Goal: Task Accomplishment & Management: Manage account settings

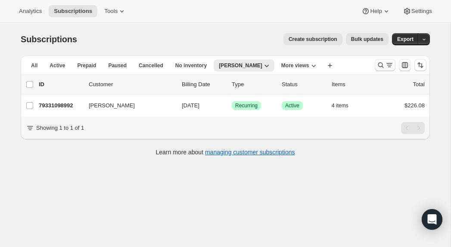
click at [380, 63] on icon "Search and filter results" at bounding box center [380, 65] width 9 height 9
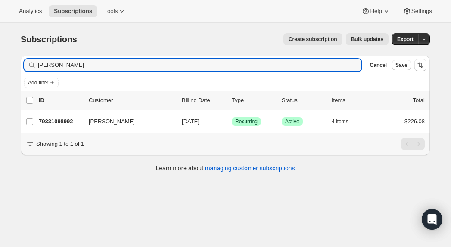
drag, startPoint x: 55, startPoint y: 64, endPoint x: 0, endPoint y: 65, distance: 55.5
click at [0, 65] on div "Subscriptions. This page is ready Subscriptions Create subscription Bulk update…" at bounding box center [225, 146] width 450 height 247
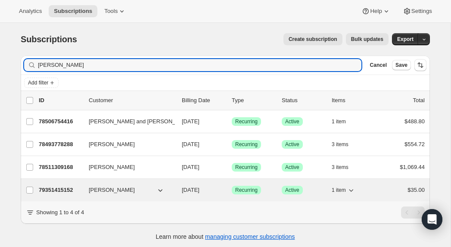
type input "[PERSON_NAME]"
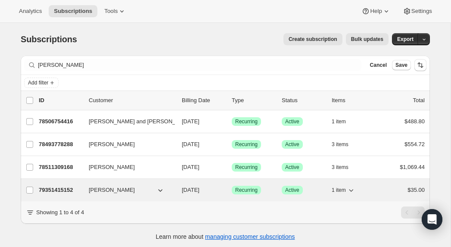
click at [62, 189] on p "79351415152" at bounding box center [60, 189] width 43 height 9
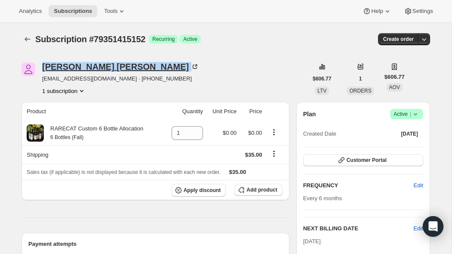
drag, startPoint x: 40, startPoint y: 64, endPoint x: 90, endPoint y: 66, distance: 49.5
click at [90, 66] on div "[PERSON_NAME] [EMAIL_ADDRESS][DOMAIN_NAME] · [PHONE_NUMBER] 1 subscription" at bounding box center [165, 78] width 286 height 33
copy div "[PERSON_NAME]"
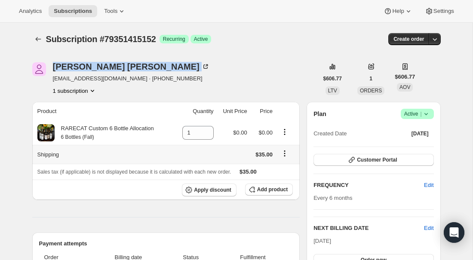
click at [285, 152] on icon "Shipping actions" at bounding box center [285, 153] width 9 height 9
click at [284, 169] on span "Edit shipping rate" at bounding box center [284, 170] width 43 height 6
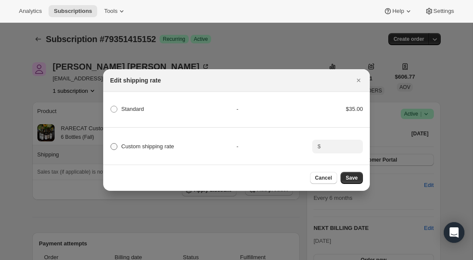
click at [114, 146] on span ":r31:" at bounding box center [114, 146] width 7 height 7
click at [111, 144] on input "Custom shipping rate" at bounding box center [111, 143] width 0 height 0
radio input "true"
click at [328, 145] on input ":r31:" at bounding box center [337, 147] width 27 height 14
type input "40"
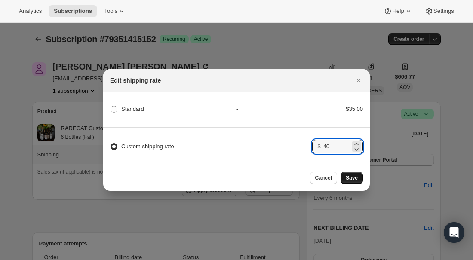
click at [355, 175] on span "Save" at bounding box center [352, 178] width 12 height 7
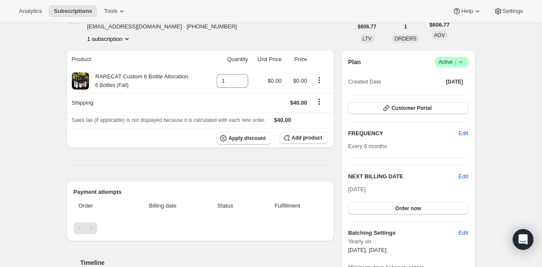
scroll to position [94, 0]
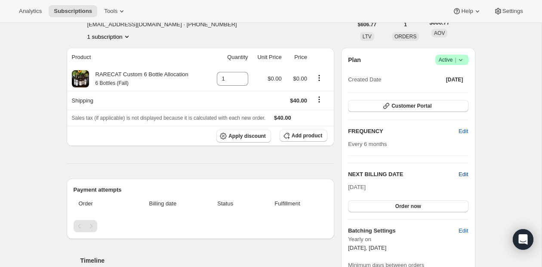
click at [450, 173] on span "Edit" at bounding box center [463, 174] width 9 height 9
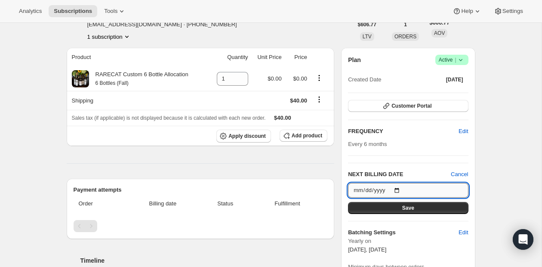
click at [399, 189] on input "[DATE]" at bounding box center [408, 190] width 120 height 15
type input "[DATE]"
click at [410, 209] on span "Save" at bounding box center [408, 207] width 12 height 7
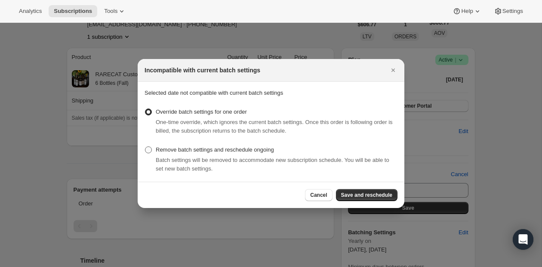
click at [147, 151] on span ":r61:" at bounding box center [148, 149] width 7 height 7
click at [145, 147] on input "Remove batch settings and reschedule ongoing" at bounding box center [145, 146] width 0 height 0
radio input "true"
click at [361, 196] on span "Save and reschedule" at bounding box center [366, 195] width 51 height 7
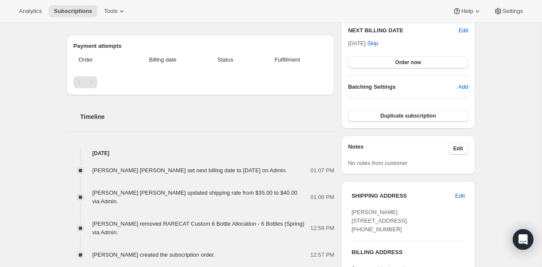
scroll to position [278, 0]
click at [411, 114] on span "Duplicate subscription" at bounding box center [408, 114] width 56 height 7
click at [406, 112] on span "Confirm duplication" at bounding box center [408, 114] width 49 height 7
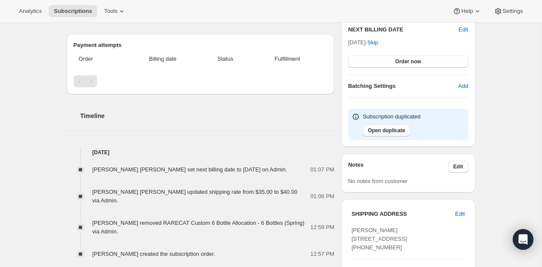
click at [386, 132] on span "Open duplicate" at bounding box center [386, 130] width 37 height 7
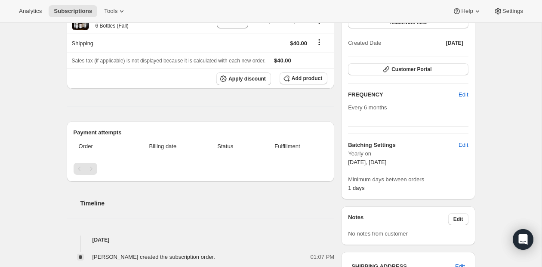
scroll to position [187, 0]
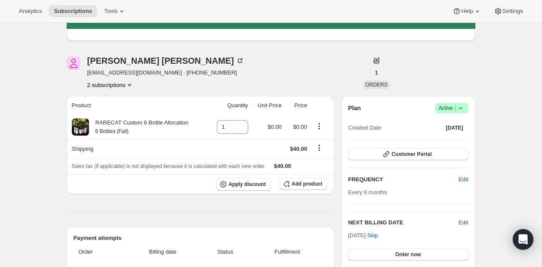
scroll to position [85, 0]
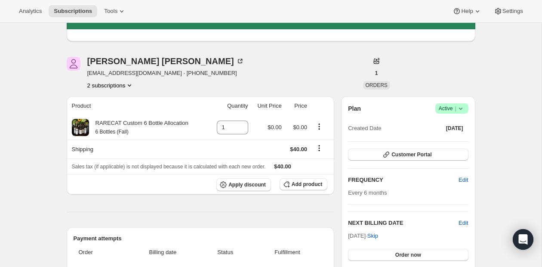
click at [133, 84] on icon "Product actions" at bounding box center [129, 85] width 9 height 9
click at [194, 82] on div "[PERSON_NAME] [EMAIL_ADDRESS][DOMAIN_NAME] · [PHONE_NUMBER] 2 subscriptions" at bounding box center [210, 73] width 286 height 33
click at [132, 83] on icon "Product actions" at bounding box center [129, 85] width 9 height 9
click at [123, 112] on span "79351611760" at bounding box center [110, 115] width 60 height 9
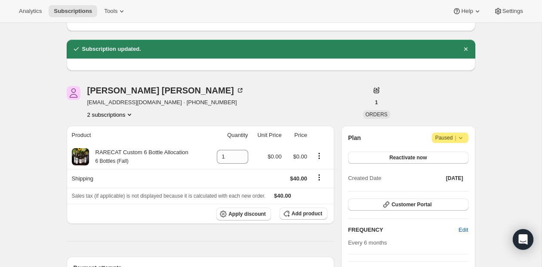
scroll to position [56, 0]
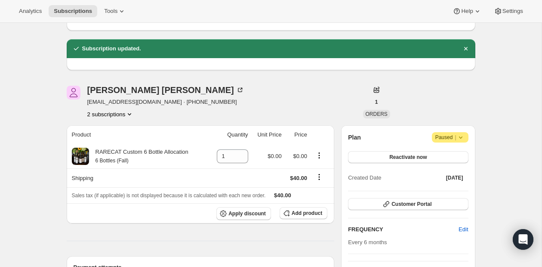
click at [131, 113] on icon "Product actions" at bounding box center [129, 114] width 3 height 2
click at [120, 126] on span "79351415152" at bounding box center [110, 130] width 60 height 9
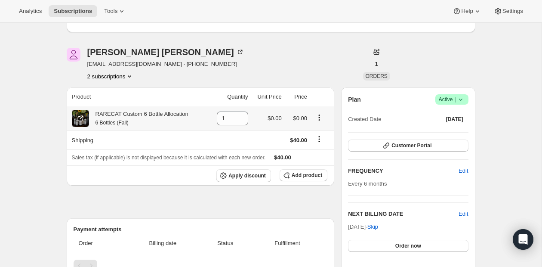
scroll to position [94, 0]
click at [133, 74] on icon "Product actions" at bounding box center [129, 75] width 9 height 9
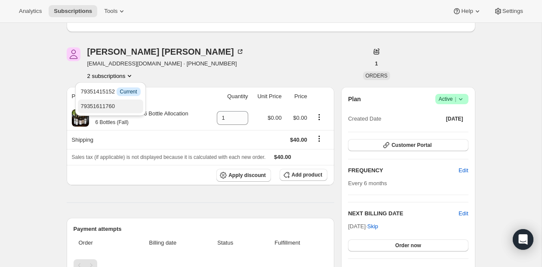
click at [131, 103] on span "79351611760" at bounding box center [110, 106] width 60 height 9
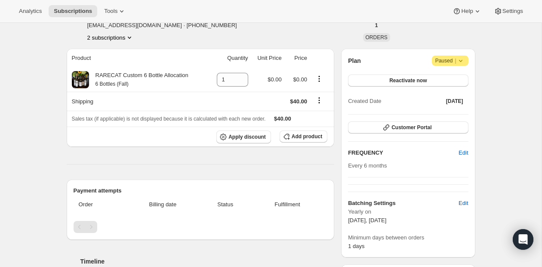
scroll to position [146, 0]
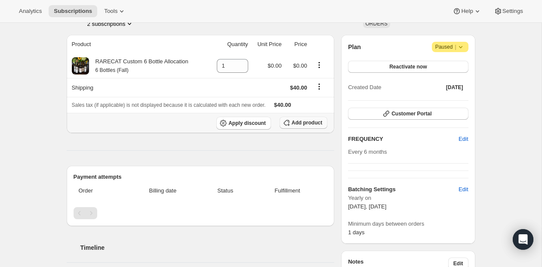
click at [301, 121] on span "Add product" at bounding box center [307, 122] width 31 height 7
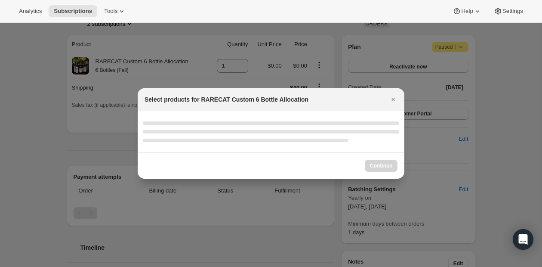
select select "gid://shopify/ProductVariant/52512797000048"
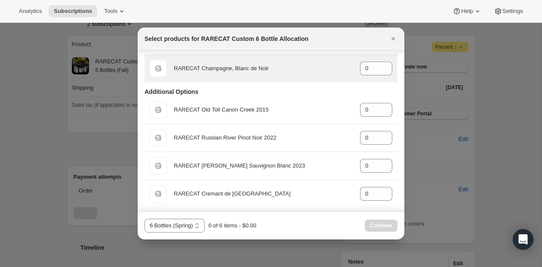
scroll to position [87, 0]
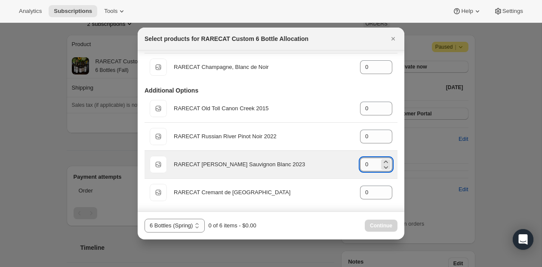
drag, startPoint x: 370, startPoint y: 164, endPoint x: 361, endPoint y: 165, distance: 9.0
click at [361, 165] on input "0" at bounding box center [369, 165] width 19 height 14
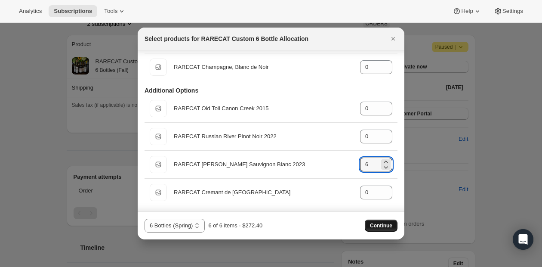
type input "6"
click at [384, 223] on span "Continue" at bounding box center [381, 225] width 22 height 7
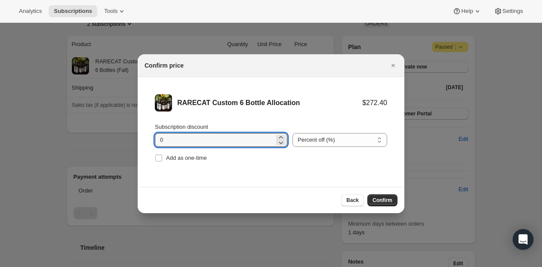
drag, startPoint x: 164, startPoint y: 138, endPoint x: 147, endPoint y: 137, distance: 16.8
click at [147, 137] on li "RARECAT Custom 6 Bottle Allocation $272.40 Subscription discount 0 Percent off …" at bounding box center [271, 129] width 267 height 104
type input "20"
click at [386, 201] on span "Confirm" at bounding box center [383, 200] width 20 height 7
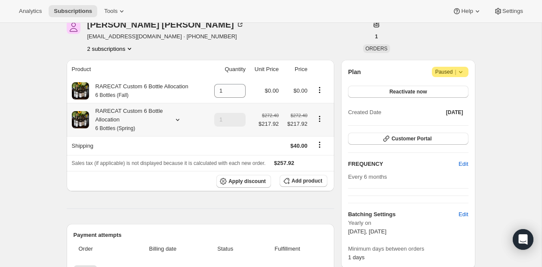
scroll to position [123, 0]
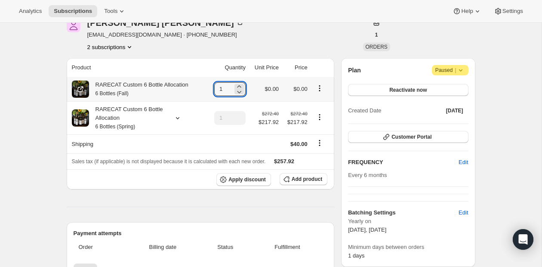
drag, startPoint x: 225, startPoint y: 91, endPoint x: 201, endPoint y: 90, distance: 25.0
click at [201, 90] on tr "RARECAT Custom 6 Bottle Allocation 6 Bottles (Fall) 1 $0.00 $0.00" at bounding box center [201, 89] width 268 height 24
type input "0"
click at [320, 86] on icon "Product actions" at bounding box center [319, 88] width 9 height 9
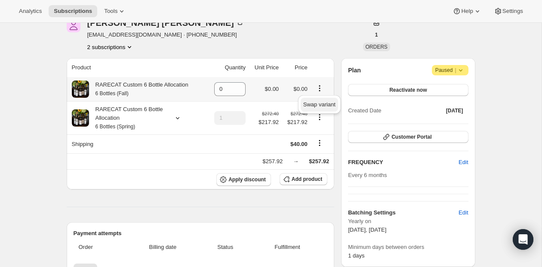
click at [320, 103] on span "Swap variant" at bounding box center [319, 104] width 32 height 6
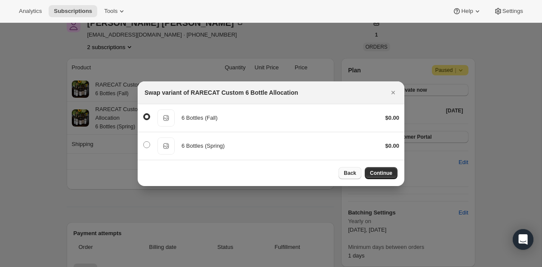
click at [351, 172] on span "Back" at bounding box center [350, 173] width 12 height 7
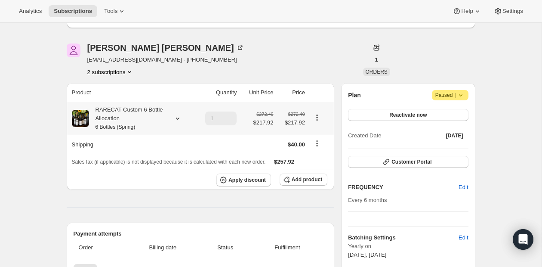
scroll to position [90, 0]
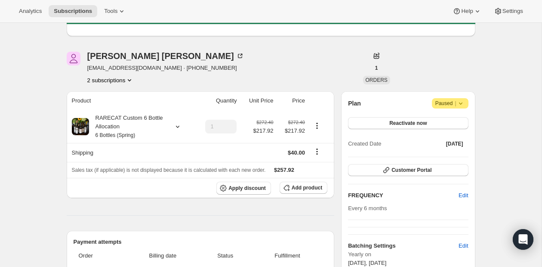
click at [132, 78] on icon "Product actions" at bounding box center [129, 80] width 9 height 9
click at [118, 93] on span "79351415152" at bounding box center [110, 96] width 60 height 9
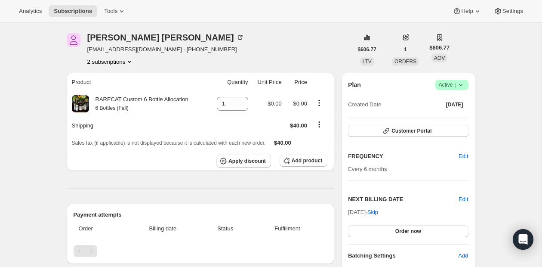
scroll to position [109, 0]
click at [131, 60] on icon "Product actions" at bounding box center [129, 61] width 3 height 2
click at [119, 90] on span "79351611760" at bounding box center [110, 91] width 60 height 9
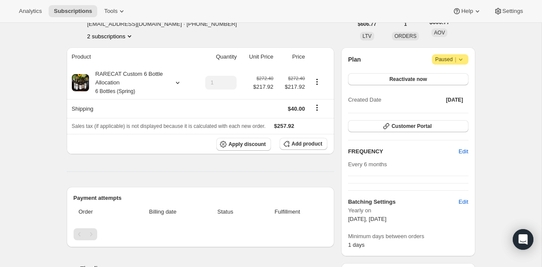
scroll to position [138, 0]
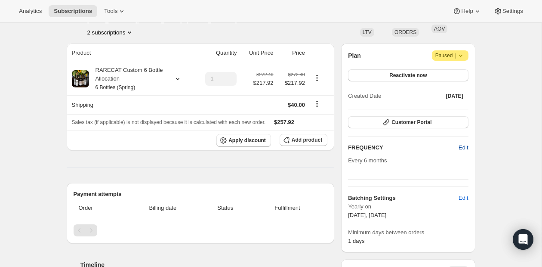
click at [450, 145] on span "Edit" at bounding box center [463, 147] width 9 height 9
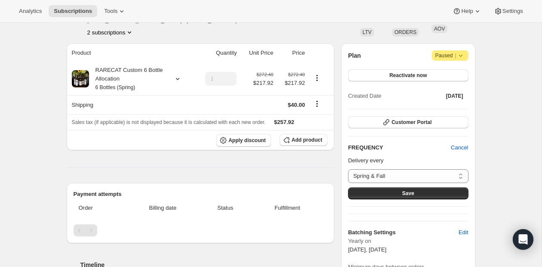
click at [410, 154] on div "FREQUENCY Cancel Delivery every Spring & Fall Custom... Spring & Fall Save" at bounding box center [408, 171] width 120 height 56
click at [450, 174] on select "Spring & Fall Custom..." at bounding box center [408, 176] width 120 height 14
select select "custom"
click at [348, 169] on select "Spring & Fall Custom..." at bounding box center [408, 176] width 120 height 14
select select "MONTH"
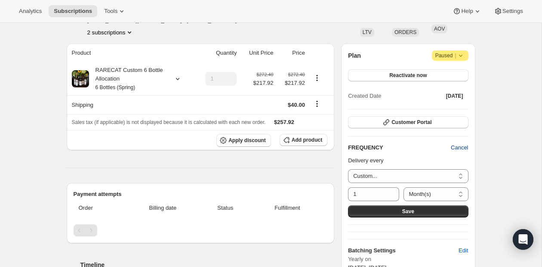
click at [450, 145] on span "Cancel" at bounding box center [459, 147] width 17 height 9
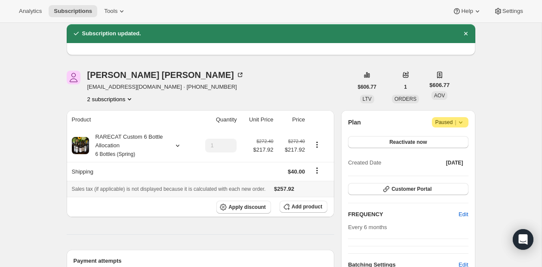
scroll to position [70, 0]
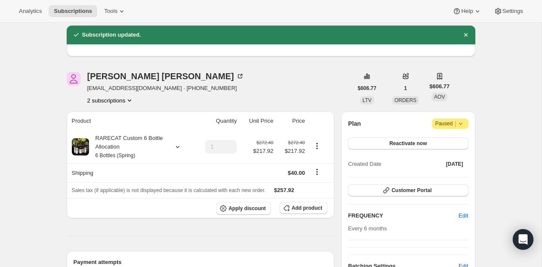
click at [130, 101] on icon "Product actions" at bounding box center [129, 100] width 9 height 9
click at [120, 115] on span "79351415152" at bounding box center [110, 116] width 60 height 9
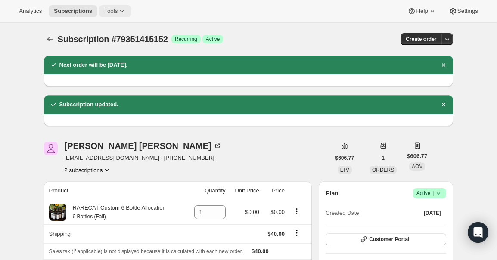
click at [125, 12] on icon at bounding box center [121, 11] width 9 height 9
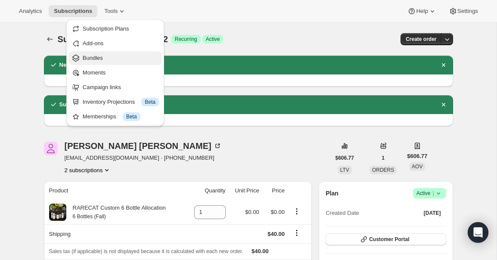
click at [97, 60] on span "Bundles" at bounding box center [93, 58] width 20 height 6
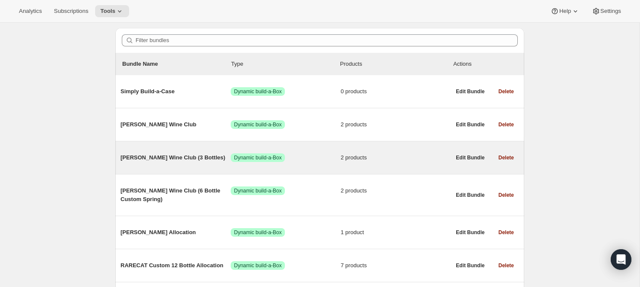
scroll to position [73, 0]
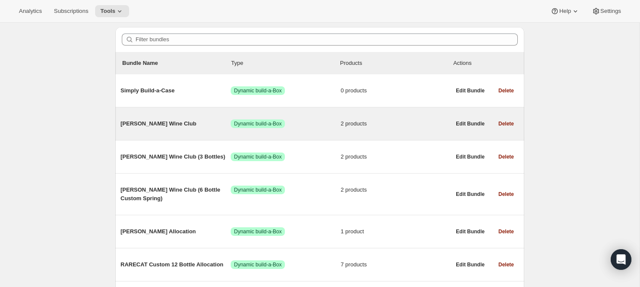
click at [144, 123] on span "[PERSON_NAME] Wine Club" at bounding box center [175, 124] width 110 height 9
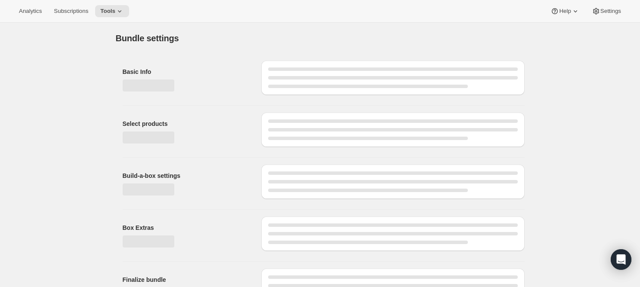
type input "[PERSON_NAME] Wine Club"
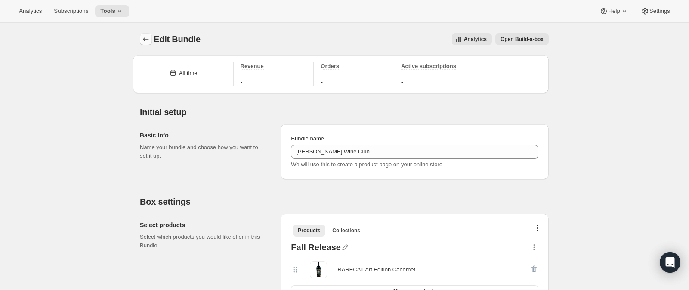
click at [143, 38] on icon "Bundles" at bounding box center [146, 39] width 9 height 9
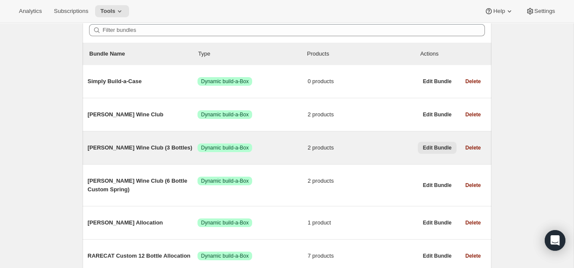
scroll to position [82, 0]
